Goal: Information Seeking & Learning: Learn about a topic

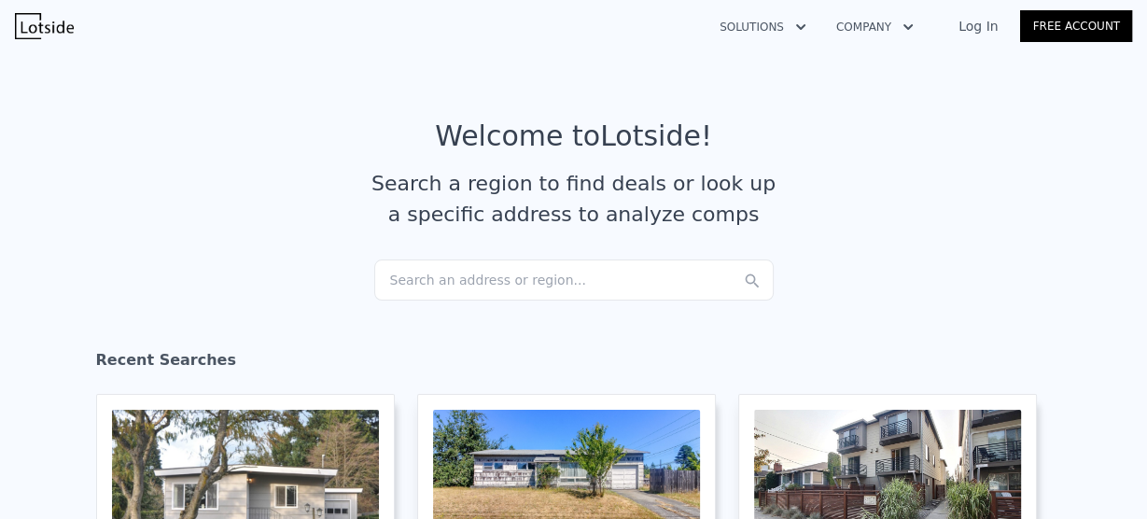
click at [418, 271] on div "Search an address or region..." at bounding box center [574, 280] width 400 height 41
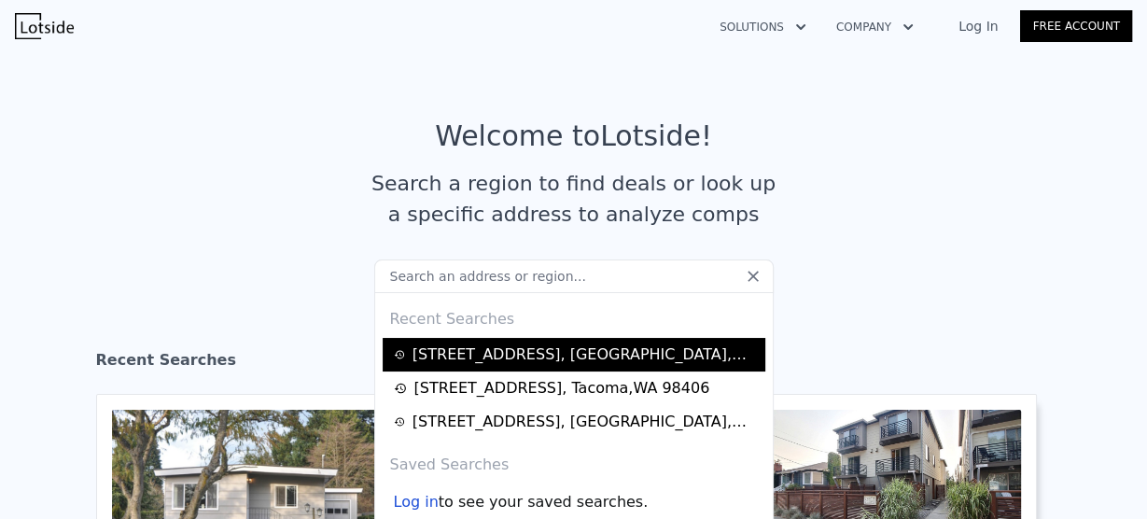
click at [513, 358] on div "[STREET_ADDRESS]" at bounding box center [586, 355] width 347 height 22
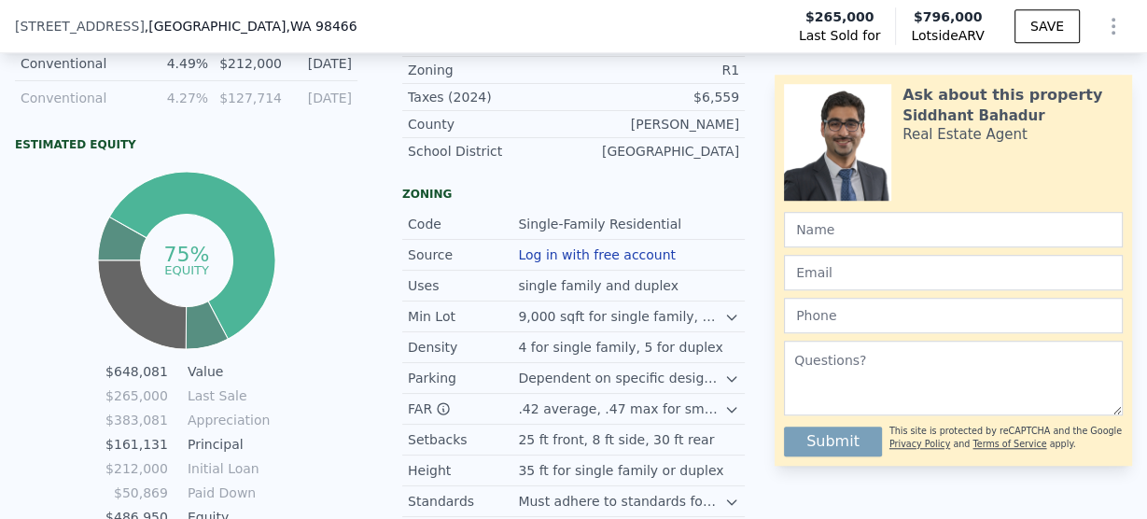
scroll to position [1187, 0]
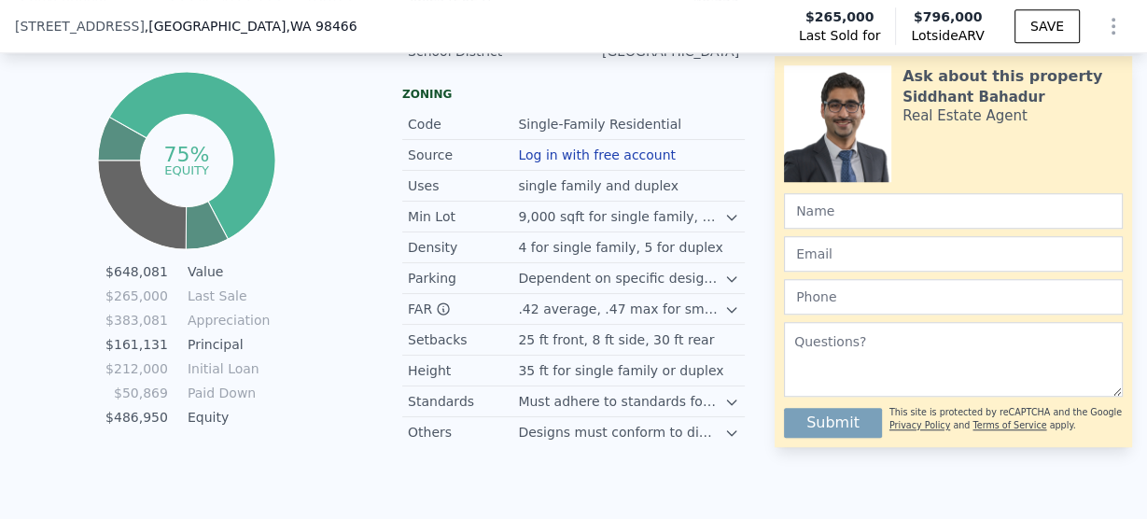
click at [726, 287] on icon at bounding box center [731, 279] width 15 height 15
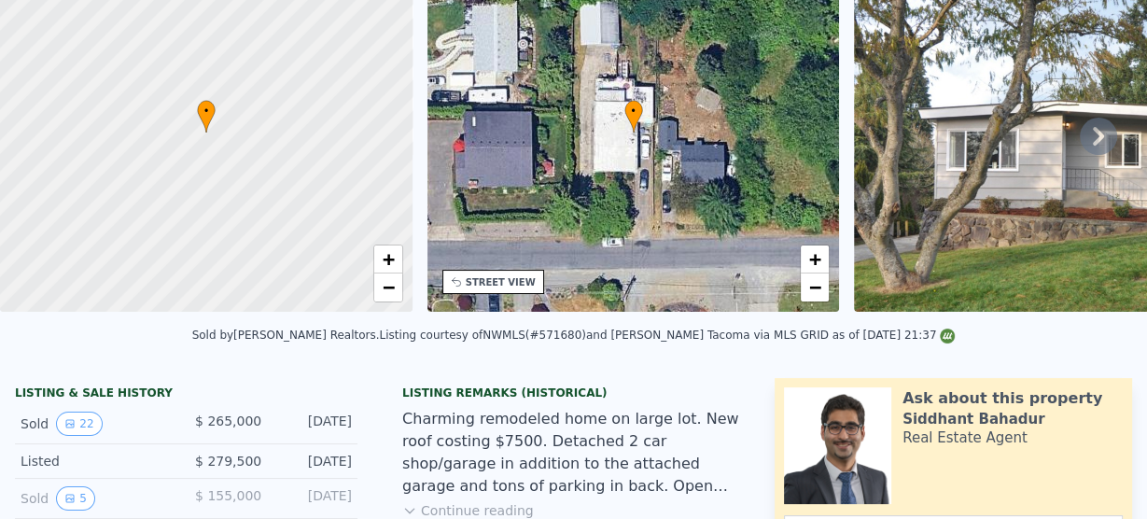
scroll to position [7, 0]
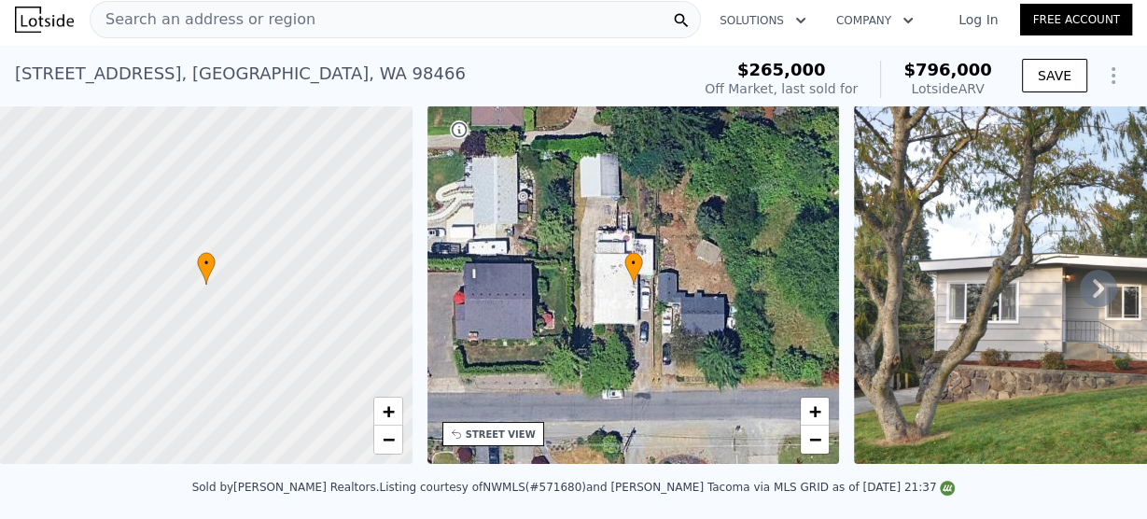
click at [971, 15] on link "Log In" at bounding box center [978, 19] width 84 height 19
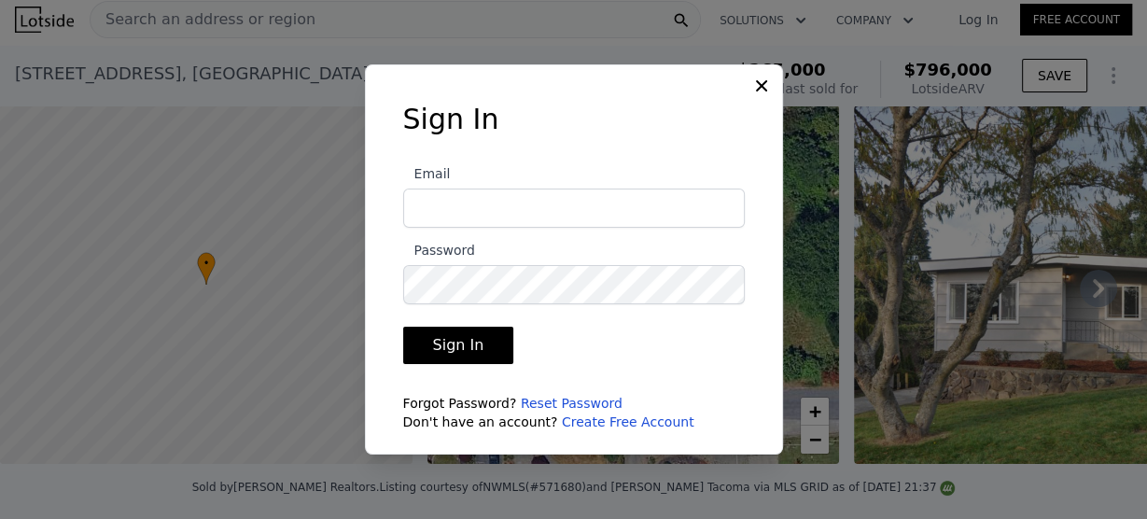
type input "[EMAIL_ADDRESS][DOMAIN_NAME]"
click at [467, 345] on button "Sign In" at bounding box center [458, 345] width 111 height 37
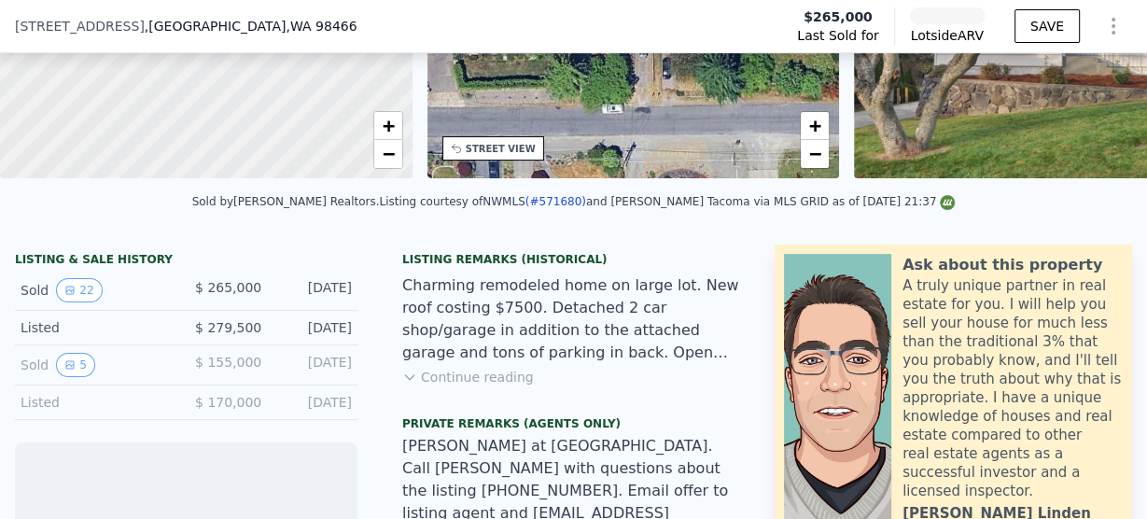
scroll to position [373, 0]
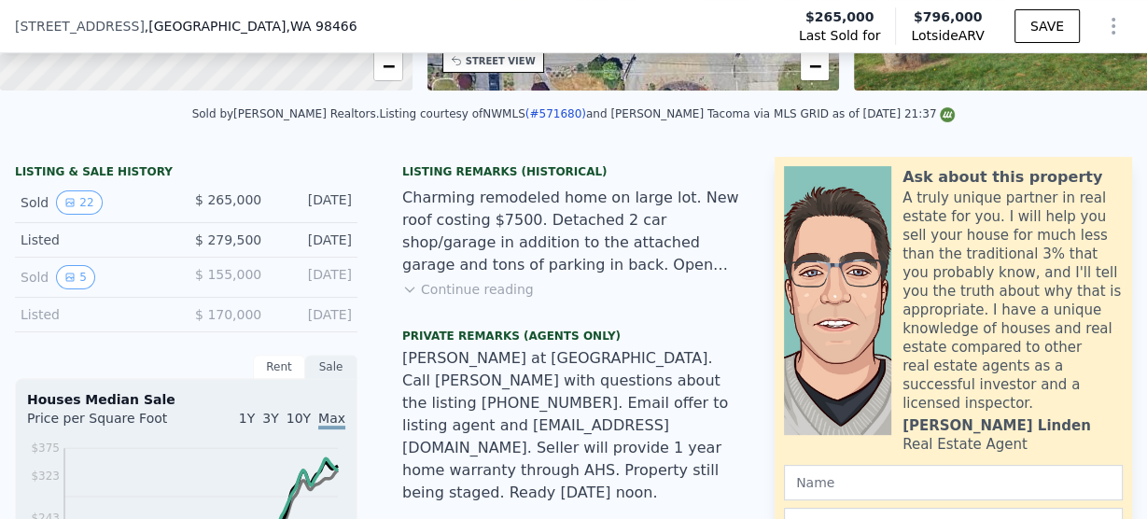
click at [458, 299] on button "Continue reading" at bounding box center [468, 289] width 132 height 19
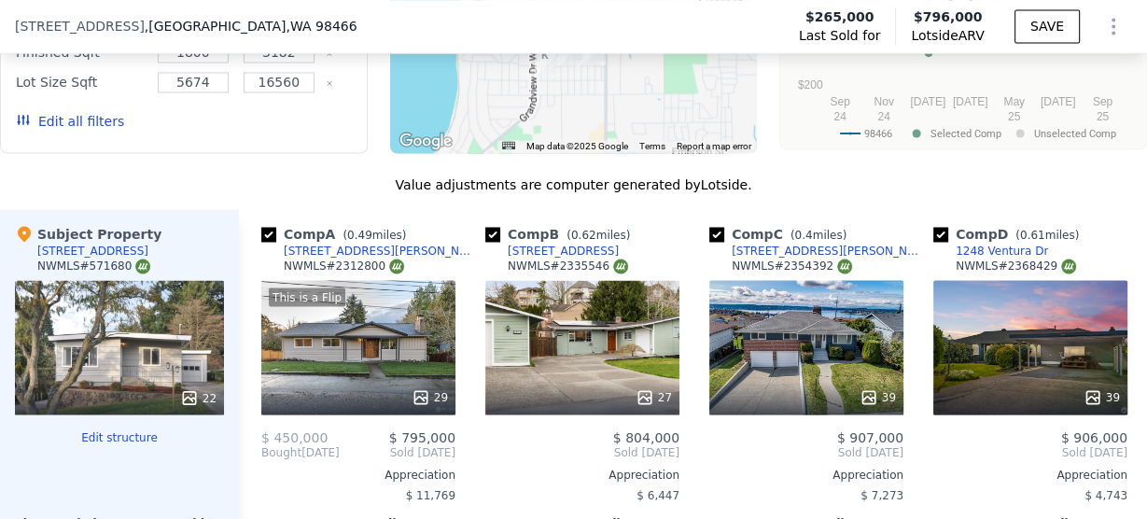
scroll to position [2689, 0]
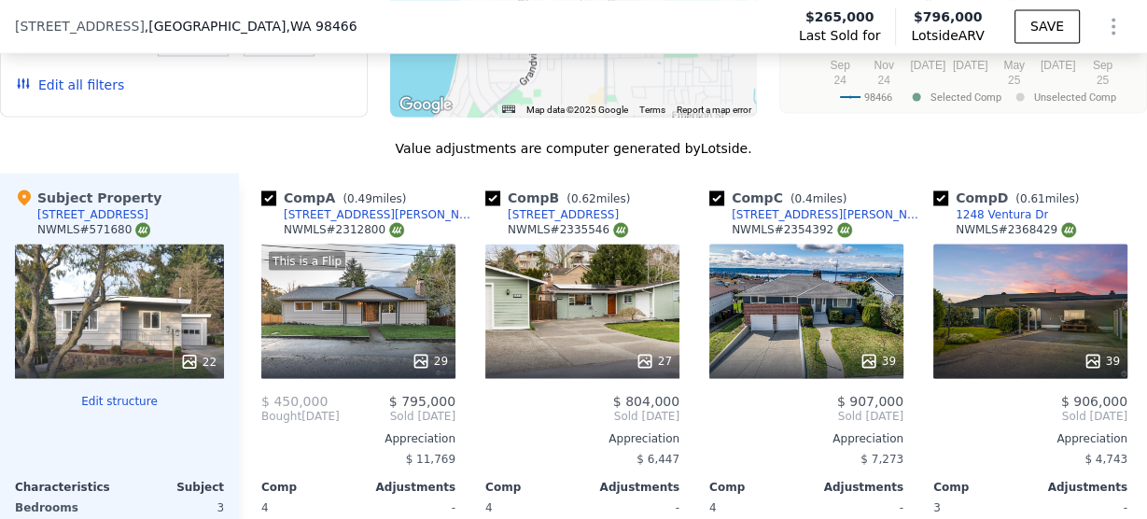
click at [365, 244] on div "This is a Flip 29" at bounding box center [358, 311] width 194 height 134
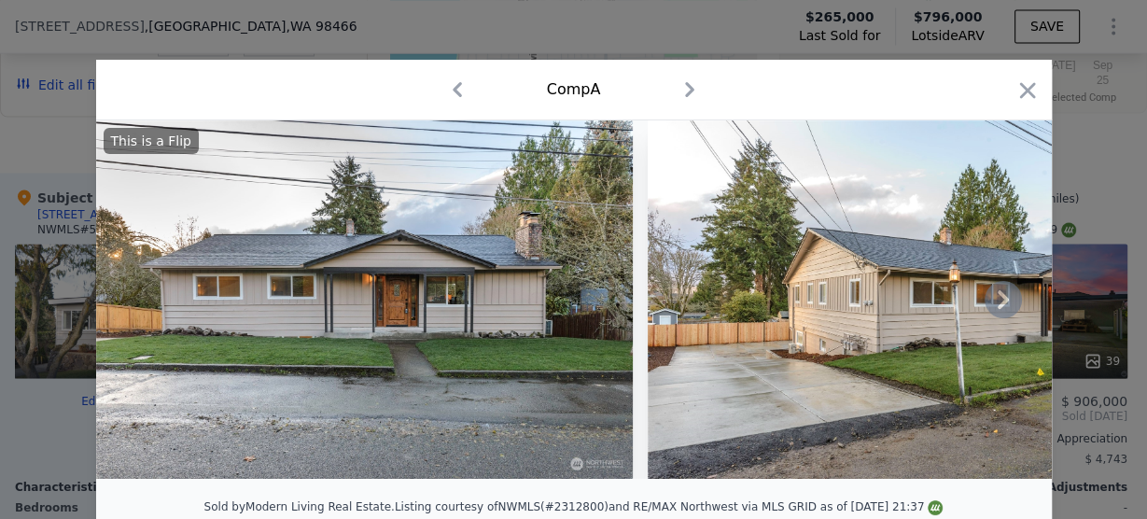
click at [1007, 310] on icon at bounding box center [1003, 299] width 37 height 37
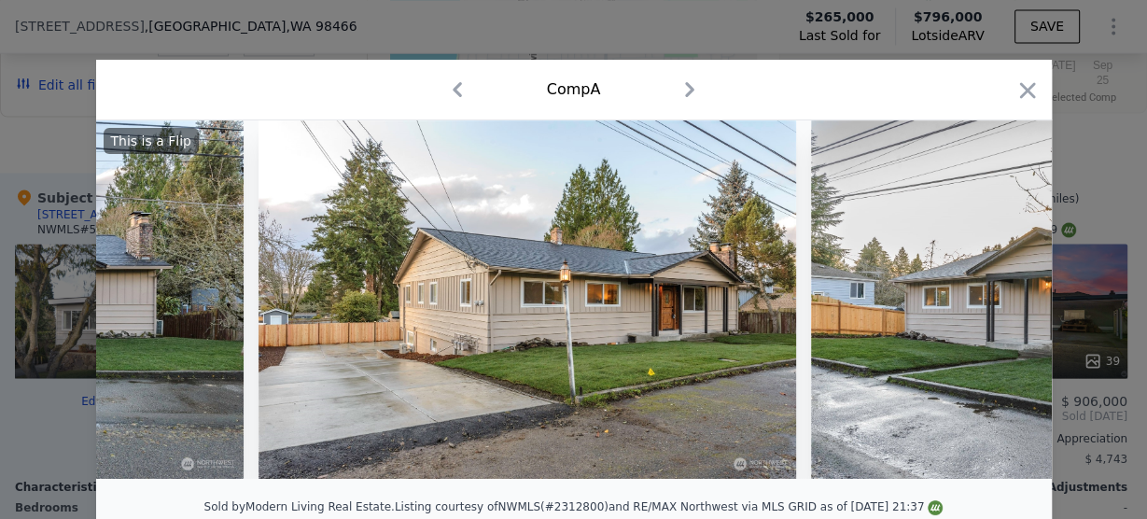
scroll to position [0, 448]
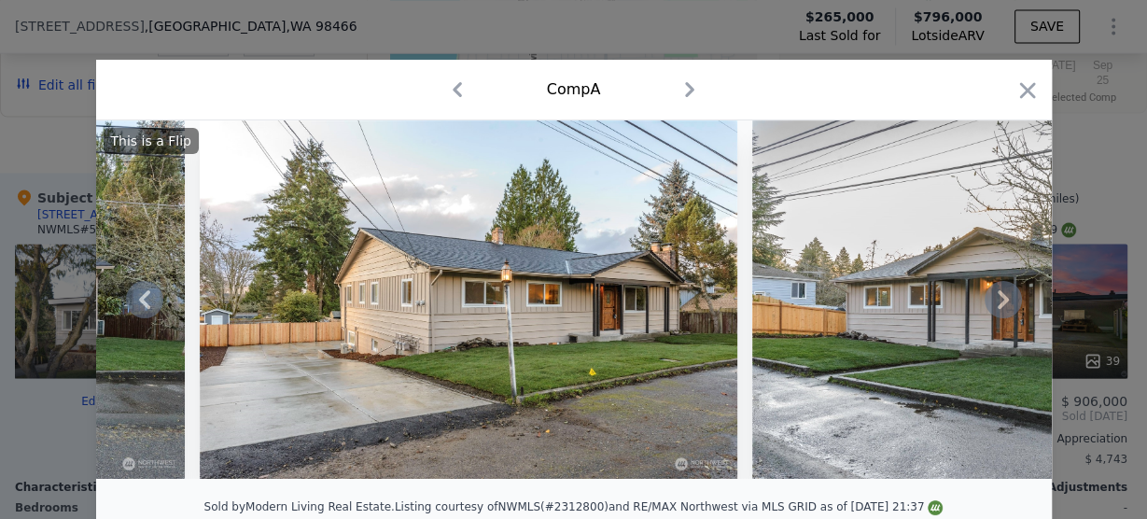
click at [1000, 310] on icon at bounding box center [1003, 299] width 37 height 37
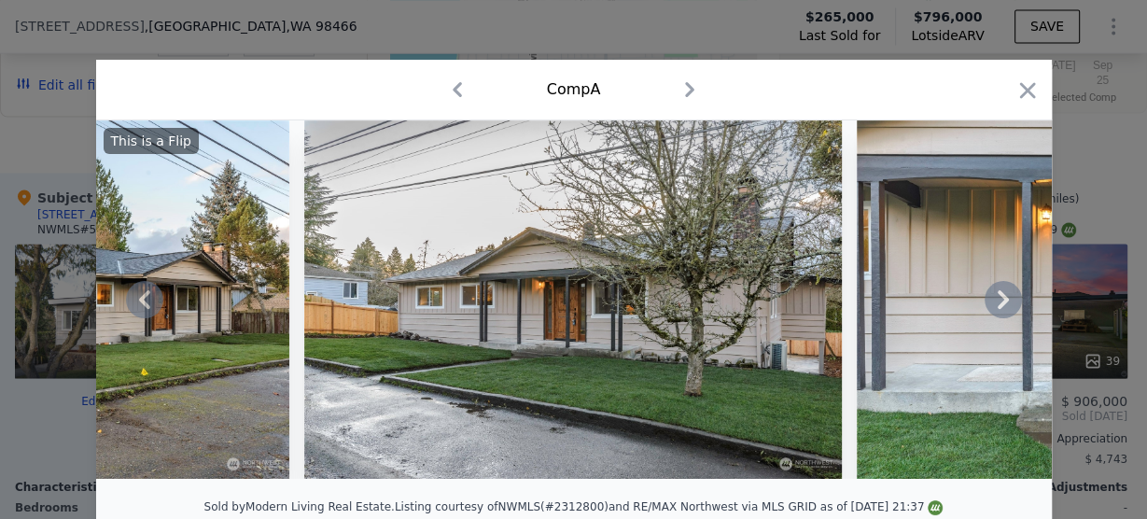
click at [1000, 310] on icon at bounding box center [1003, 299] width 37 height 37
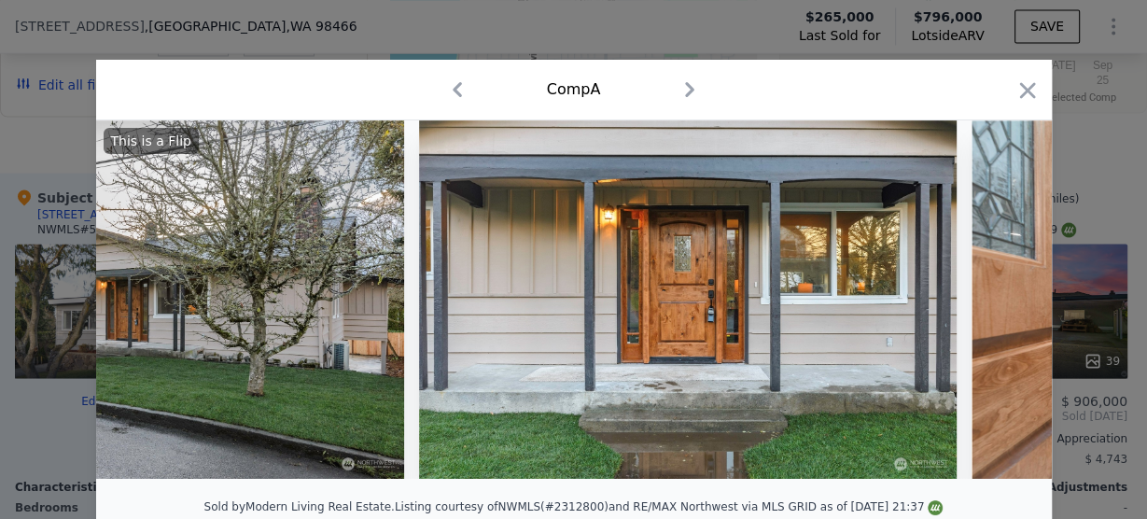
scroll to position [0, 1344]
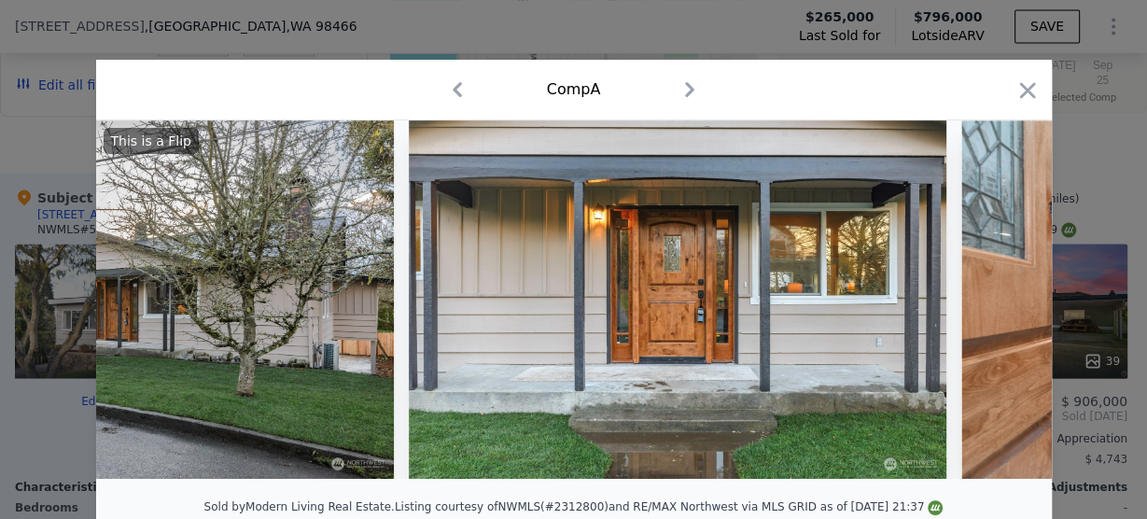
click at [1000, 310] on icon at bounding box center [1003, 299] width 37 height 37
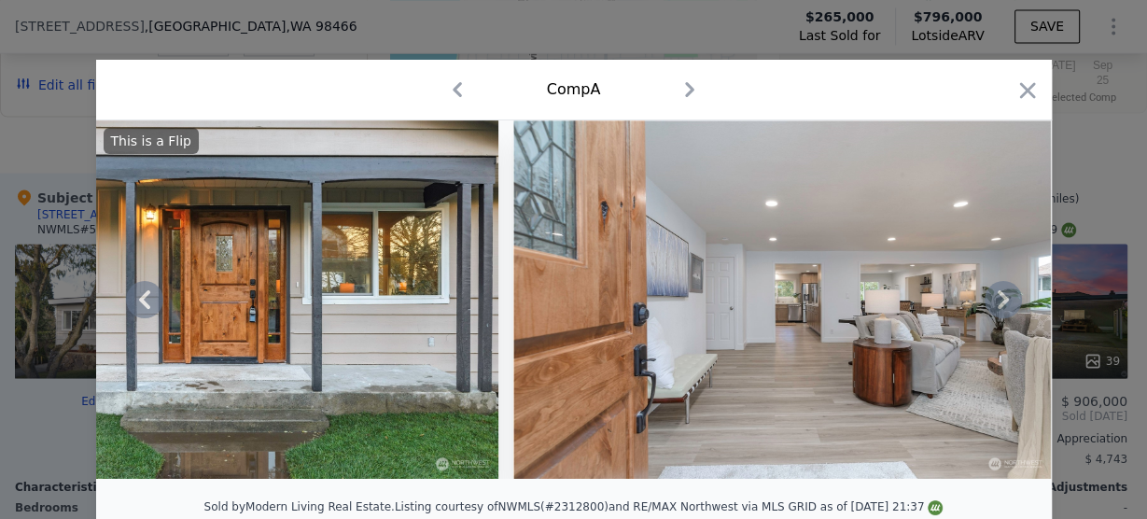
click at [1000, 310] on icon at bounding box center [1003, 299] width 37 height 37
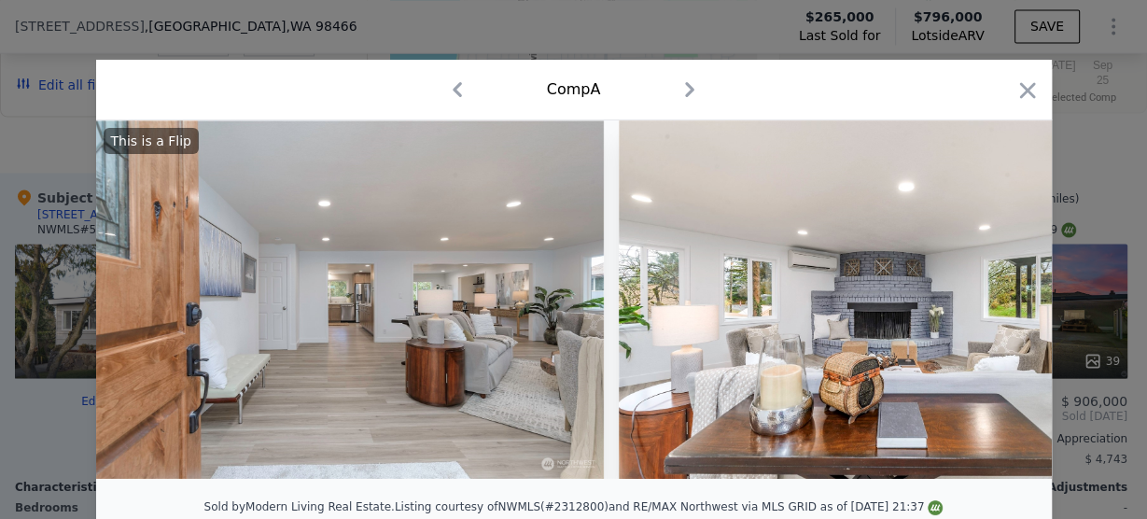
scroll to position [0, 2241]
click at [1000, 310] on div "This is a Flip" at bounding box center [574, 299] width 956 height 358
click at [995, 307] on icon at bounding box center [1003, 299] width 37 height 37
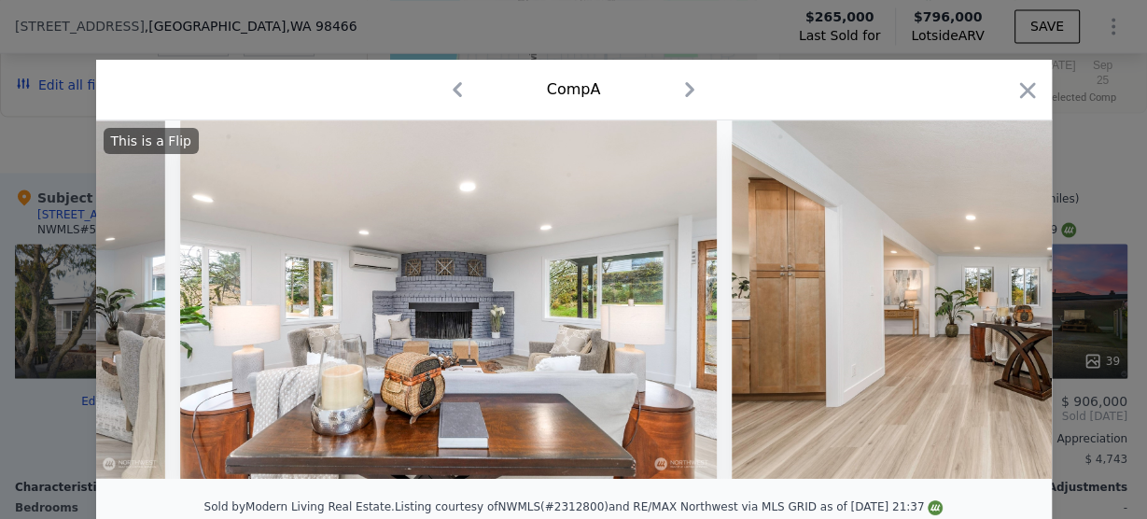
scroll to position [0, 2689]
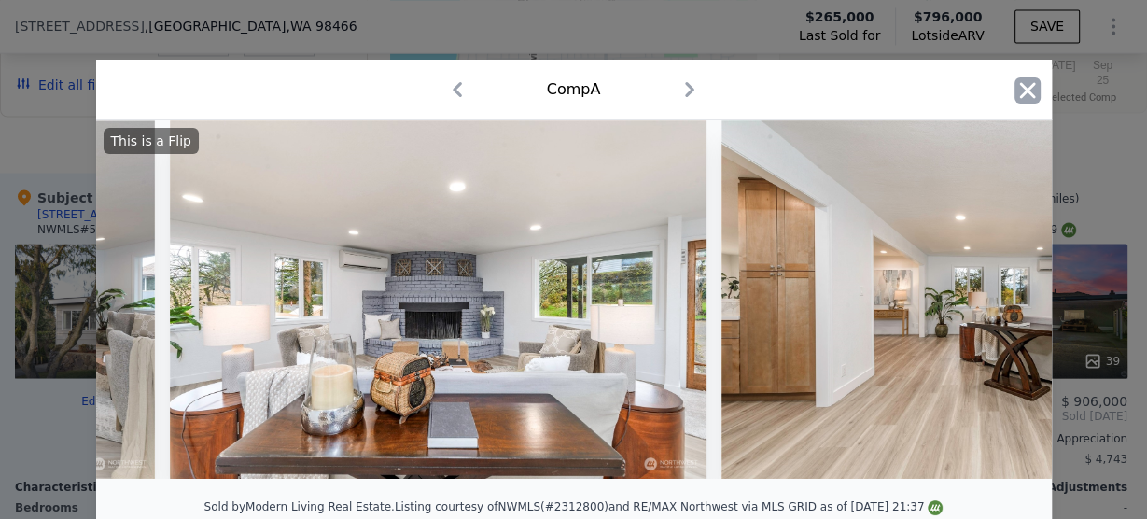
click at [1025, 80] on icon "button" at bounding box center [1028, 90] width 26 height 26
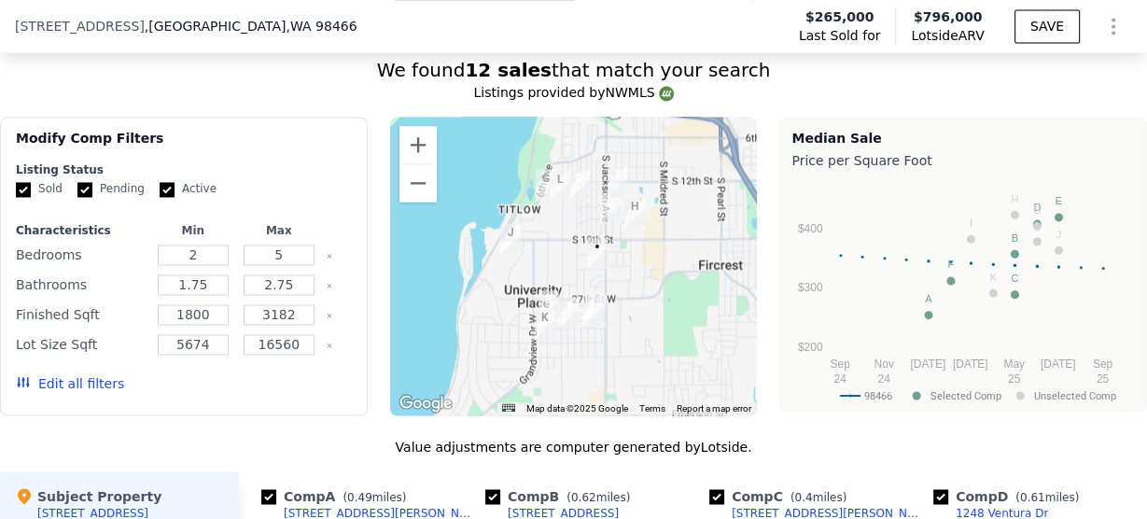
scroll to position [1942, 0]
